Goal: Information Seeking & Learning: Learn about a topic

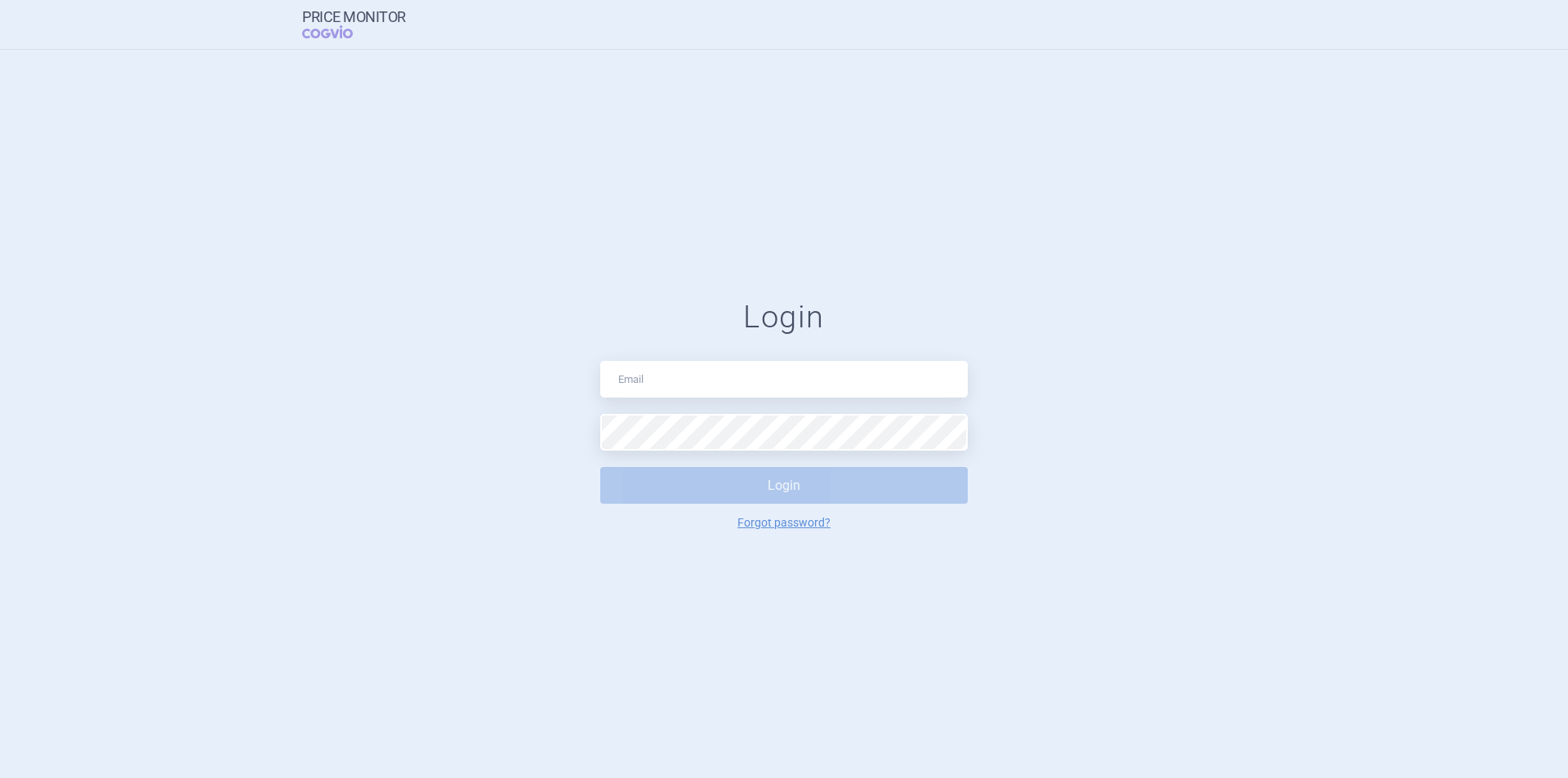
click at [664, 385] on input "text" at bounding box center [784, 379] width 368 height 37
type input "nikola.odlozilikova@vzp.cz"
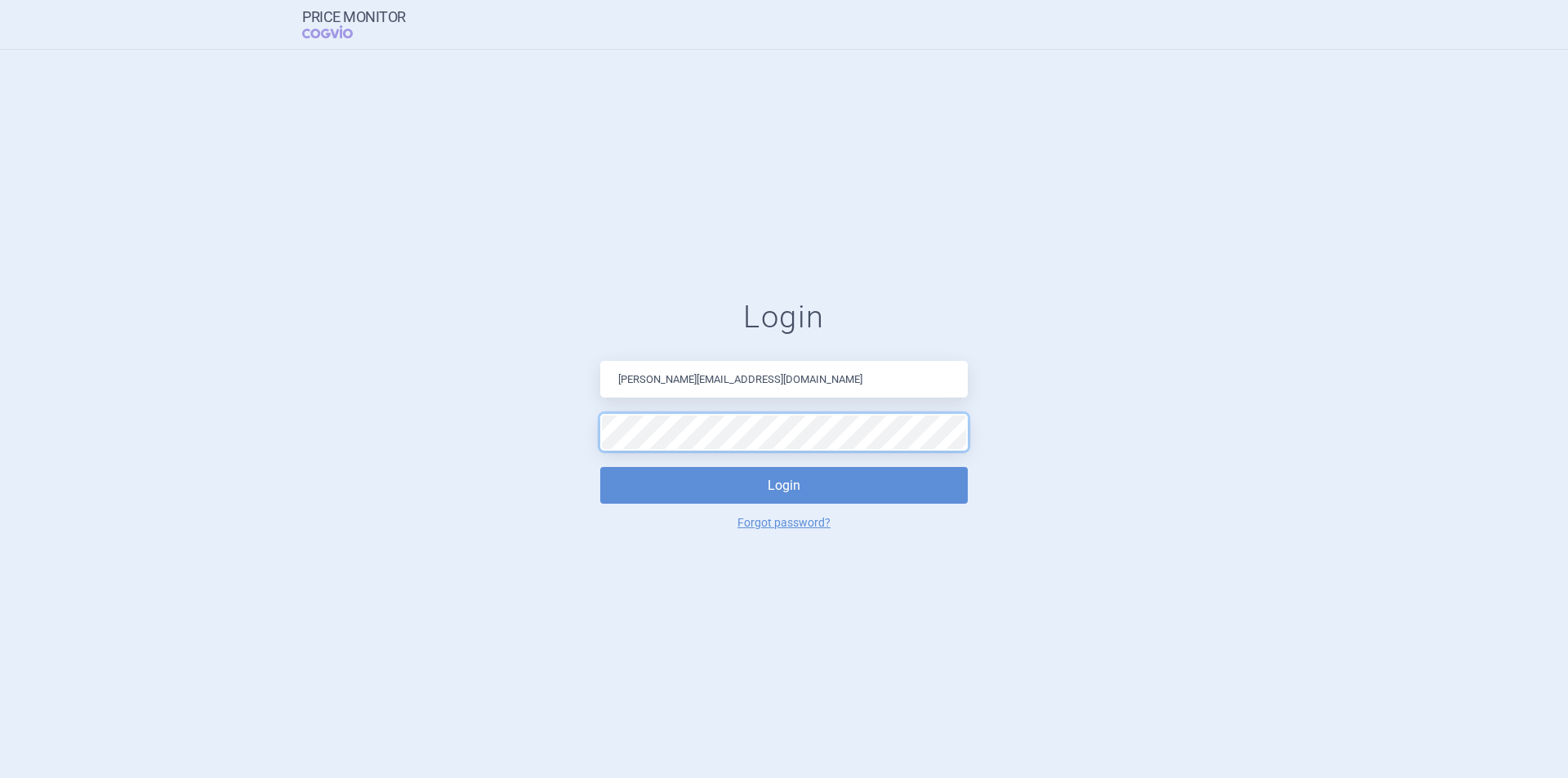
click at [600, 467] on button "Login" at bounding box center [784, 485] width 368 height 37
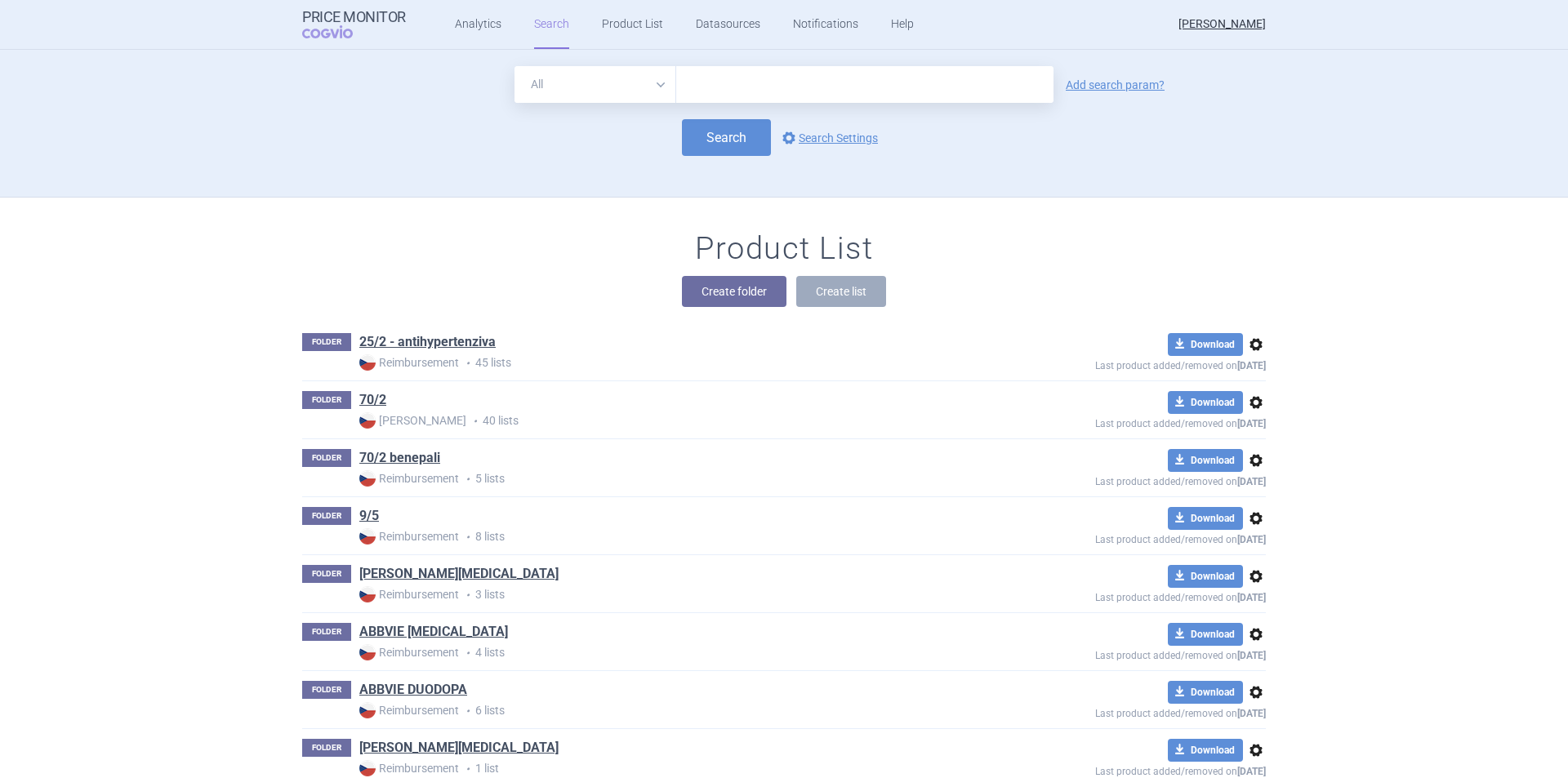
scroll to position [8447, 0]
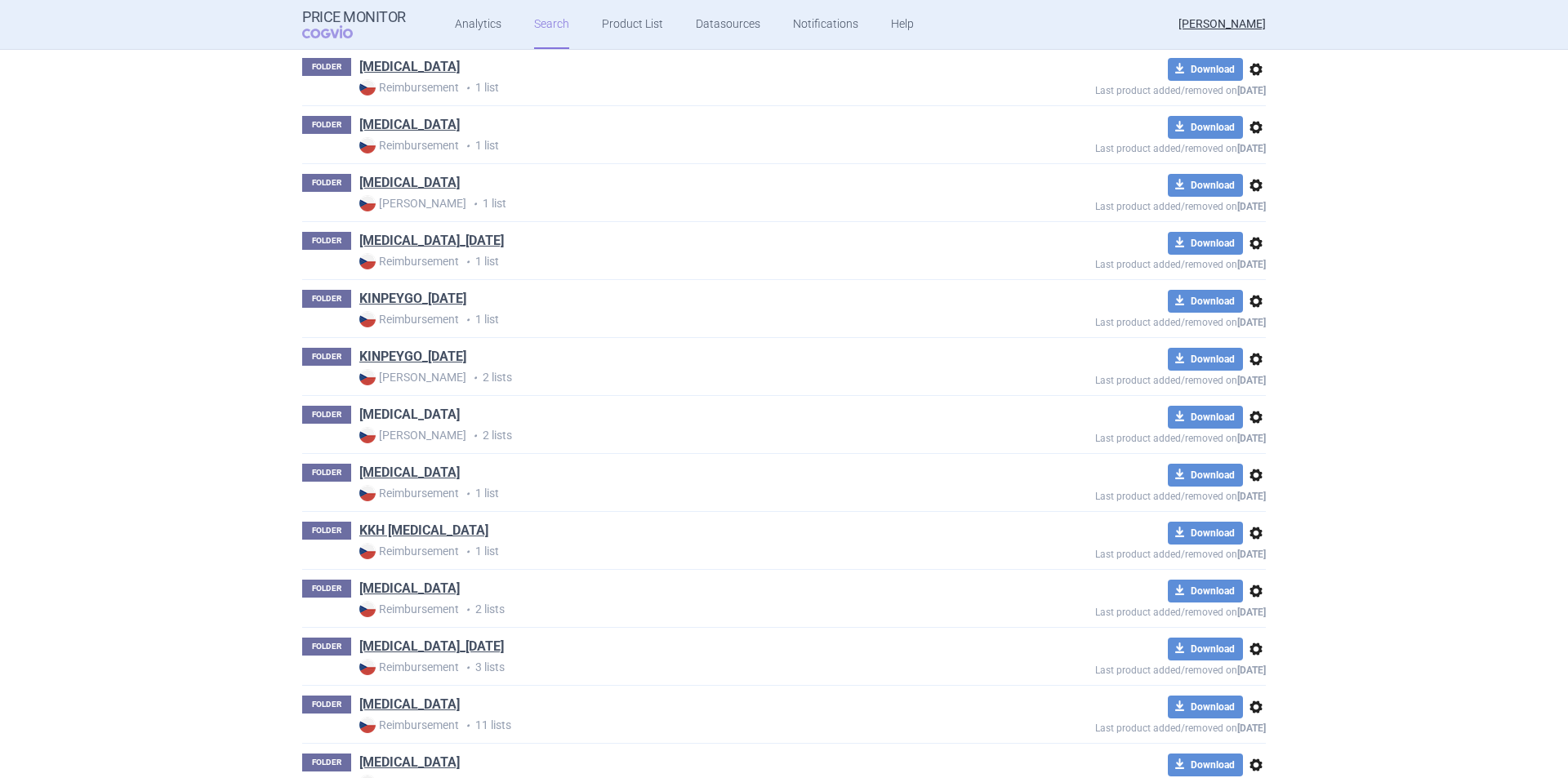
click at [359, 418] on link "[MEDICAL_DATA]" at bounding box center [409, 414] width 100 height 18
click at [369, 475] on link "[MEDICAL_DATA]" at bounding box center [409, 472] width 100 height 18
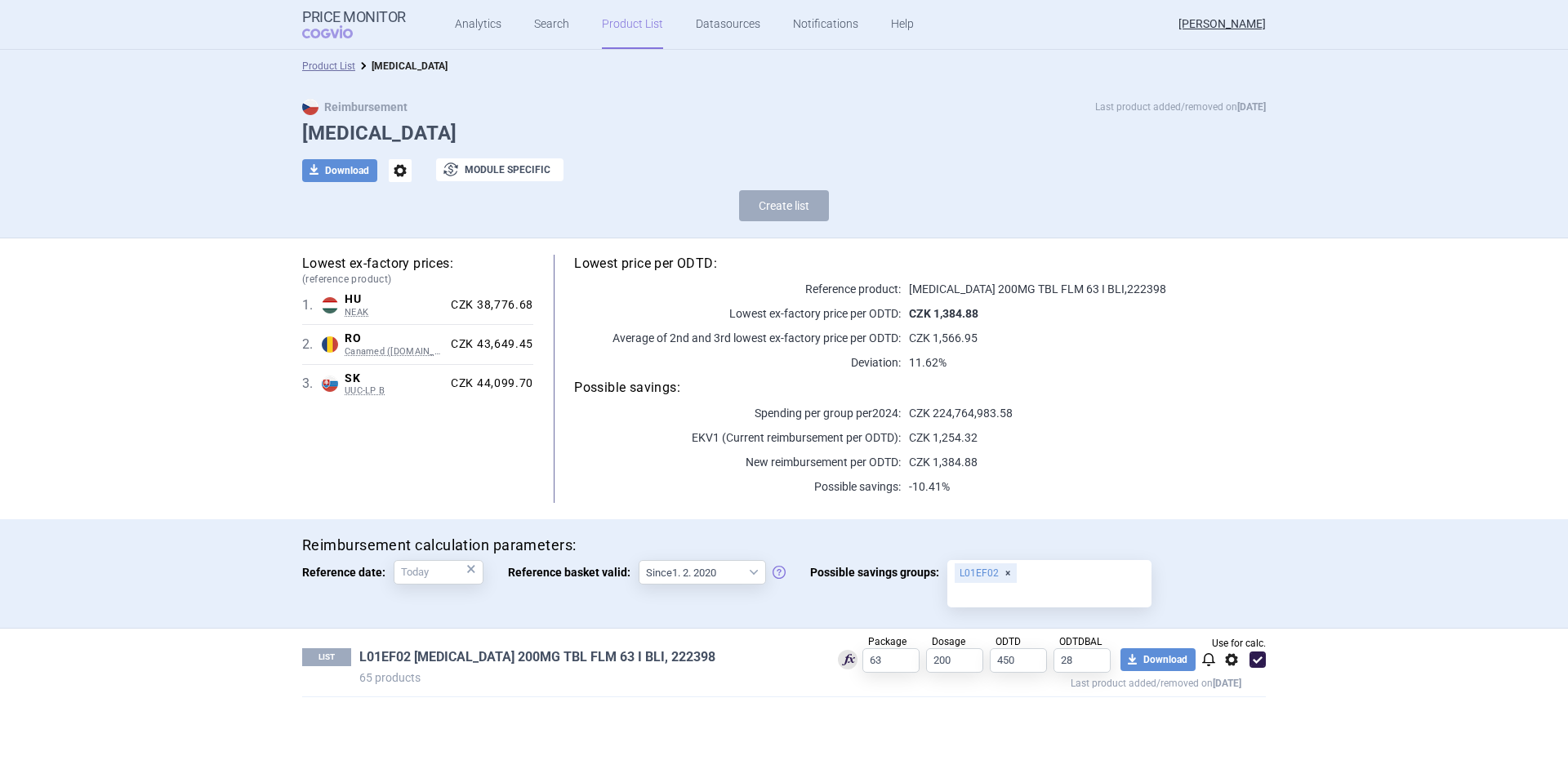
click at [554, 656] on link "L01EF02 KISQALI 200MG TBL FLM 63 I BLI, 222398" at bounding box center [537, 657] width 356 height 18
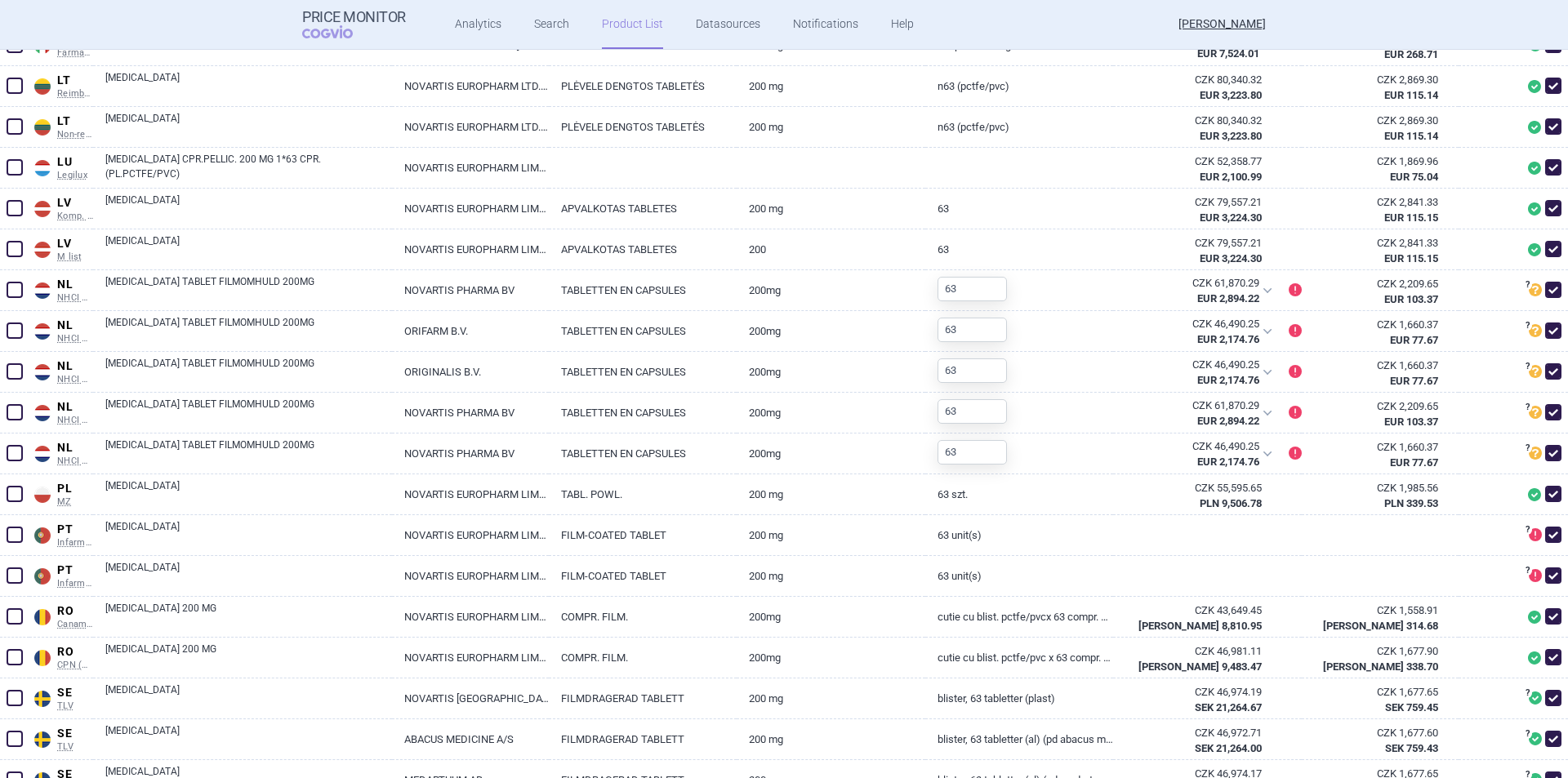
scroll to position [1365, 0]
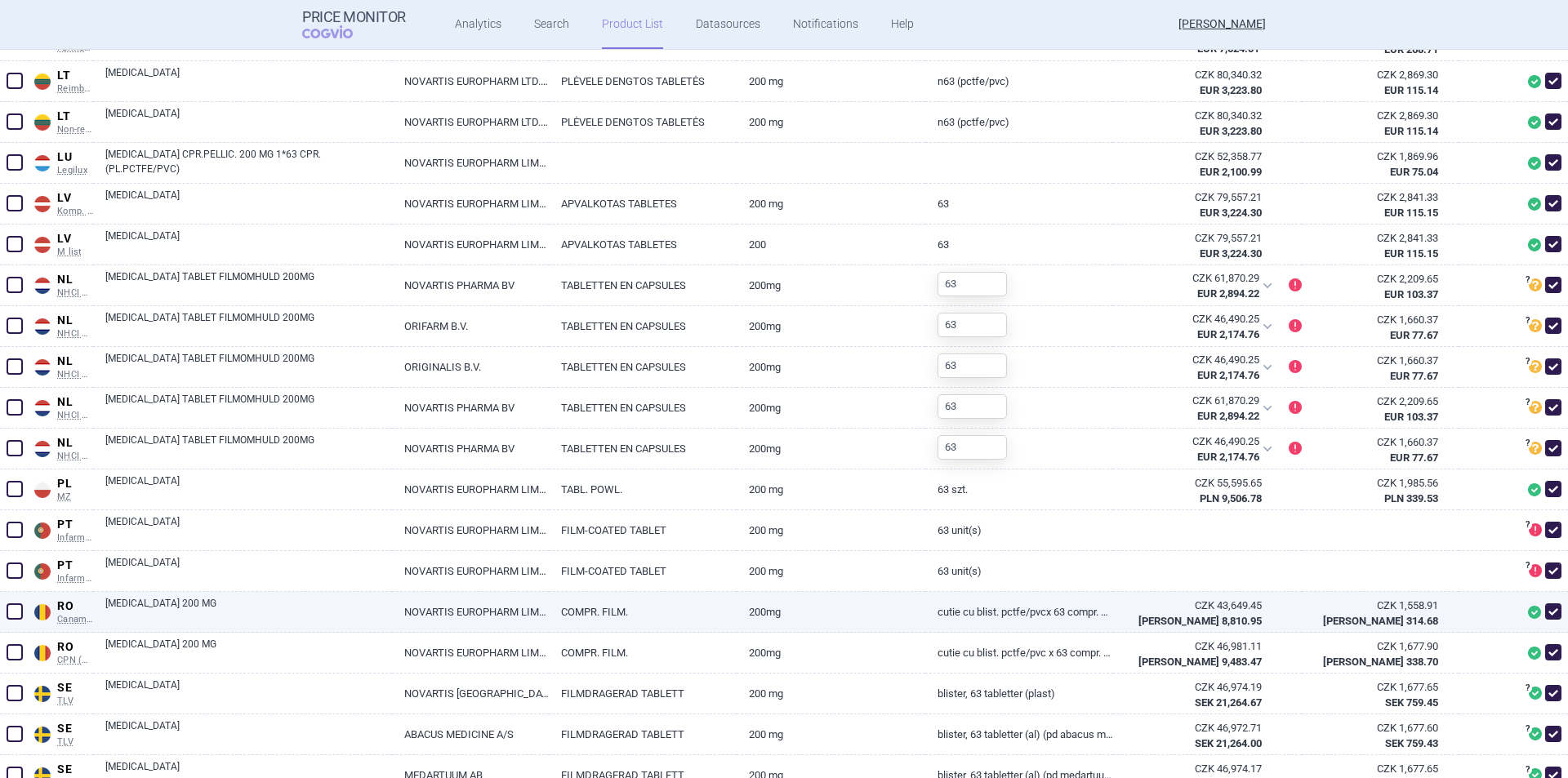
click at [1547, 615] on span at bounding box center [1553, 611] width 16 height 16
checkbox input "false"
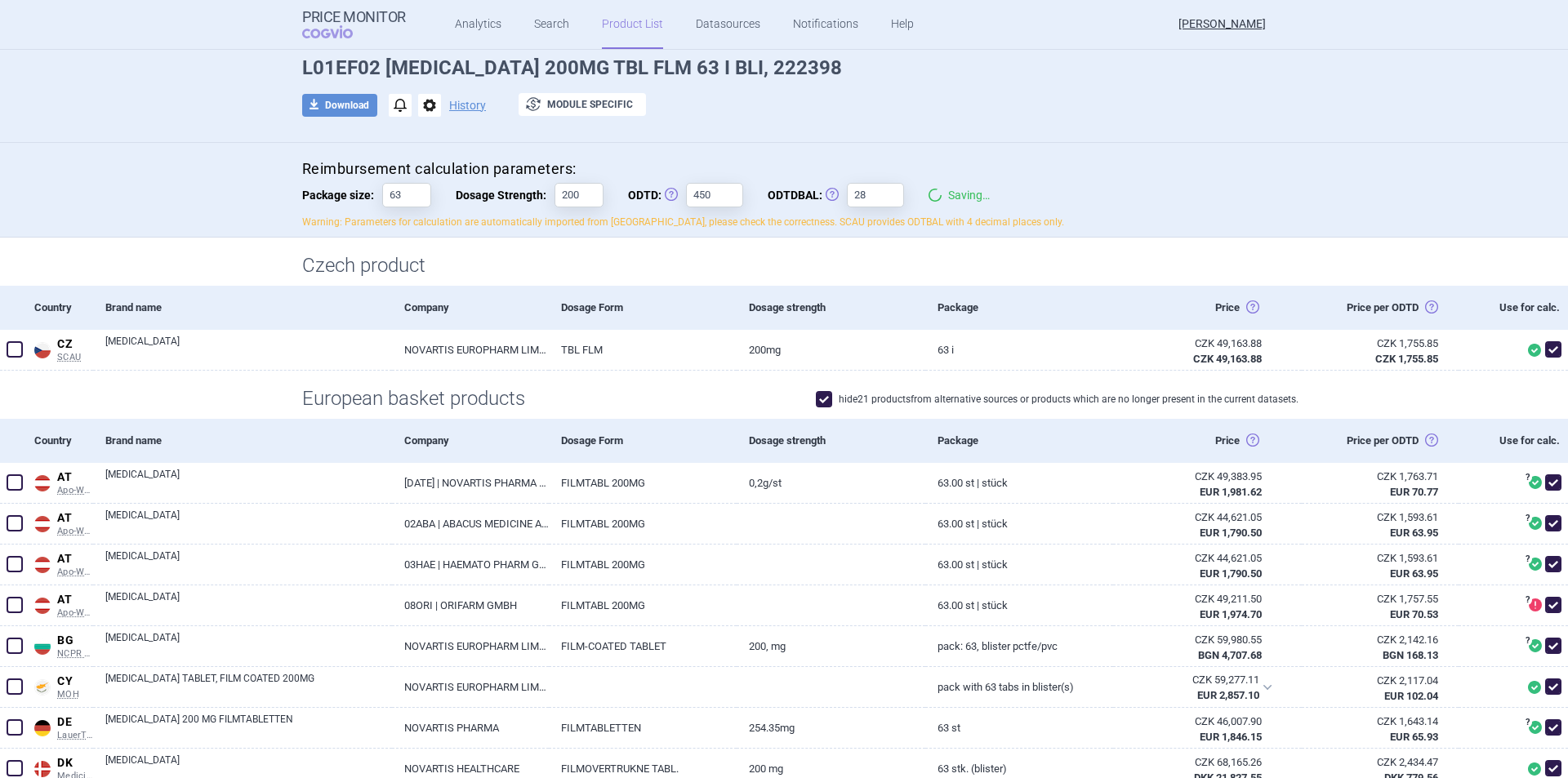
scroll to position [0, 0]
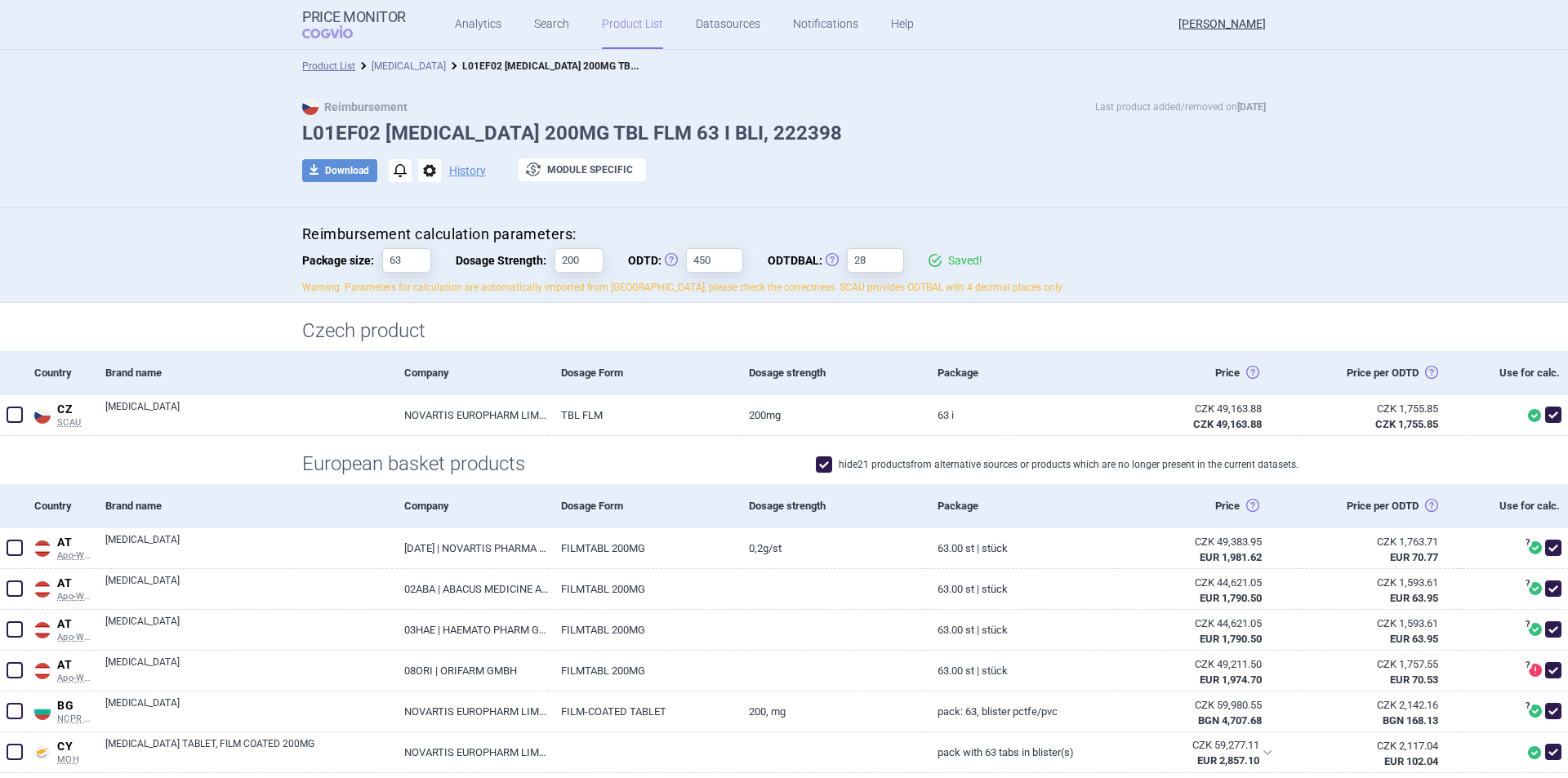
click at [379, 65] on link "[MEDICAL_DATA]" at bounding box center [408, 66] width 74 height 11
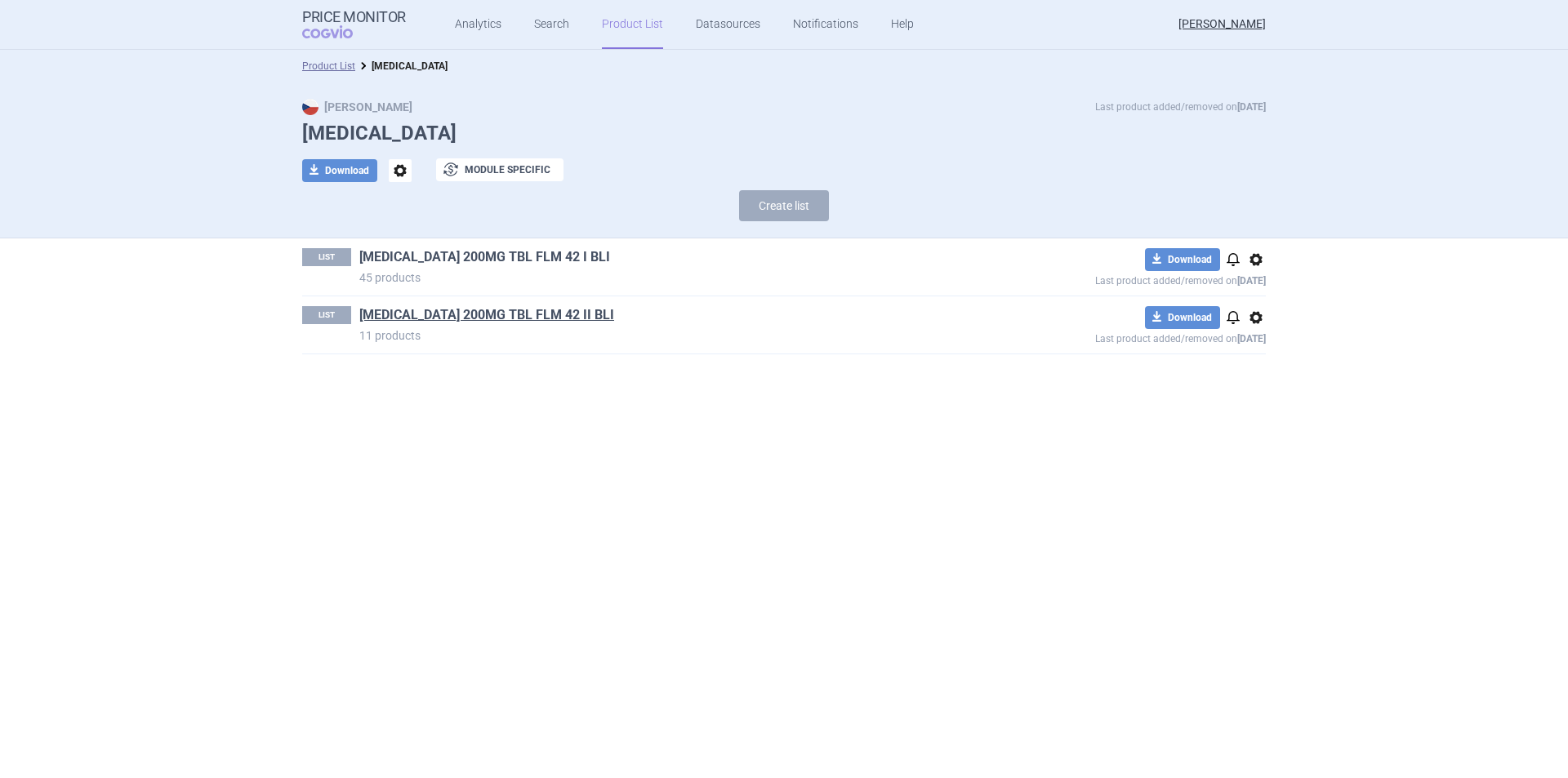
click at [475, 252] on link "[MEDICAL_DATA] 200MG TBL FLM 42 I BLI" at bounding box center [484, 257] width 250 height 18
click at [484, 314] on link "KISQALI 200MG TBL FLM 42 II BLI" at bounding box center [487, 315] width 255 height 18
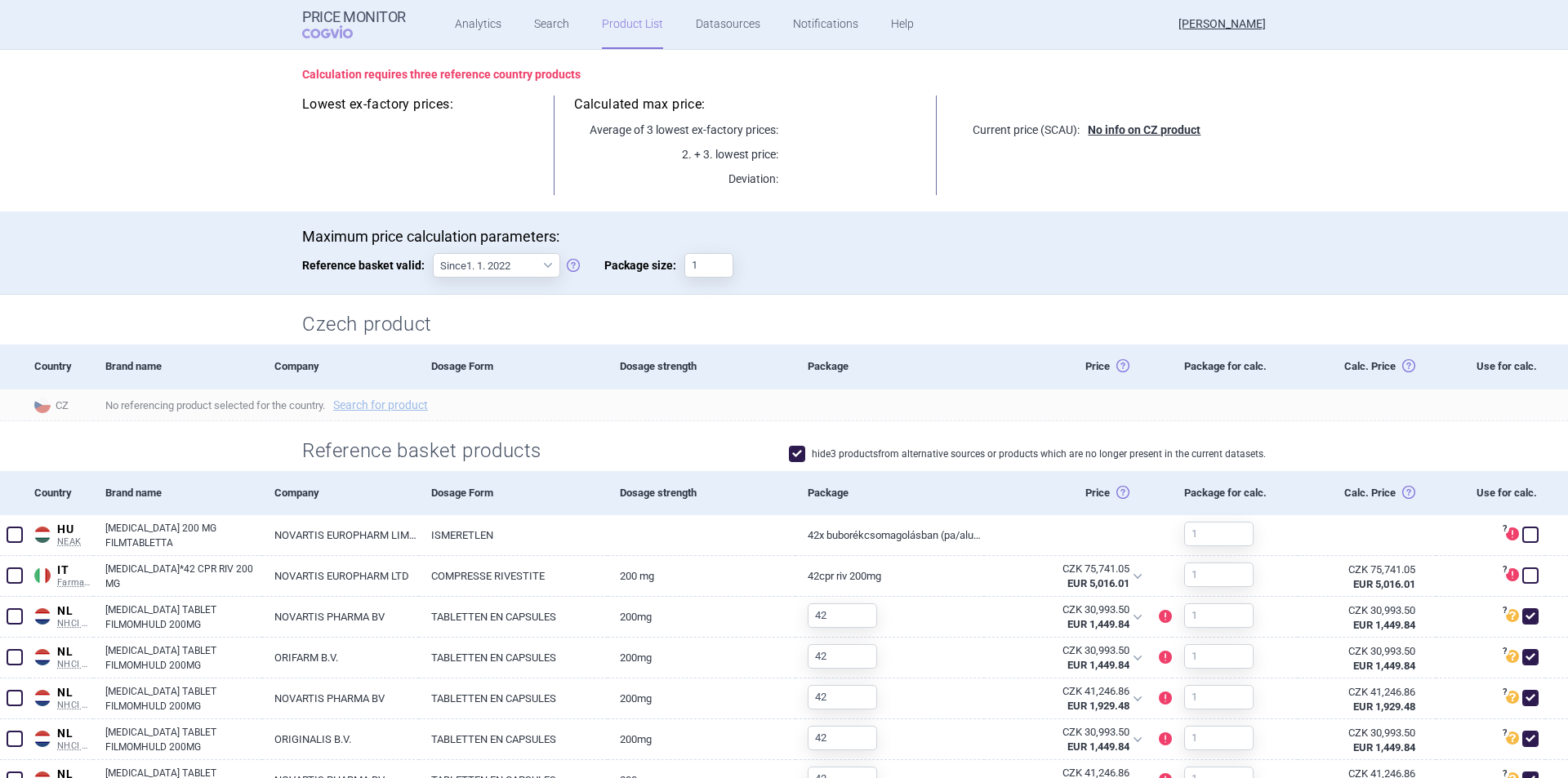
scroll to position [82, 0]
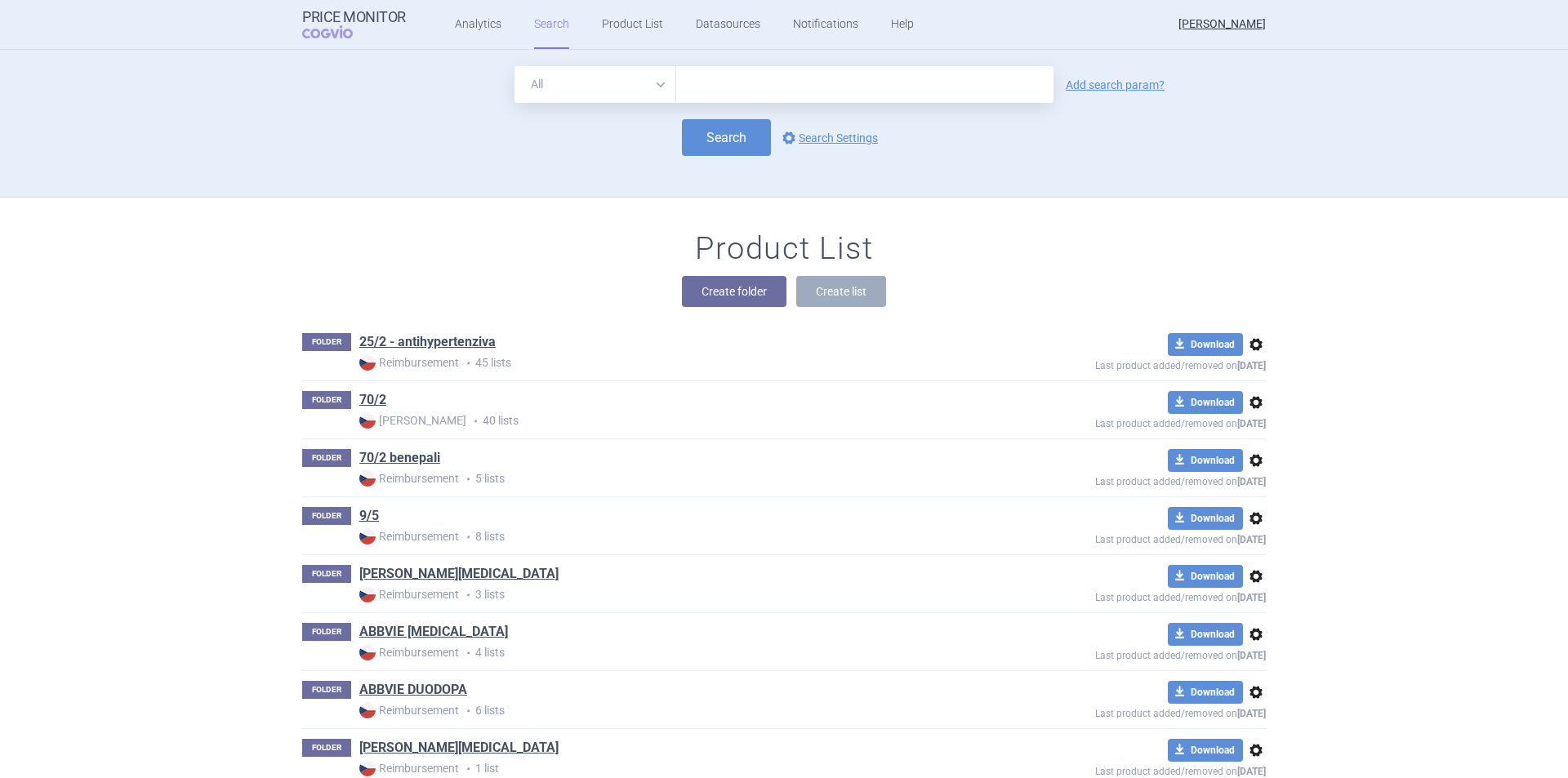
scroll to position [8447, 0]
